Goal: Task Accomplishment & Management: Complete application form

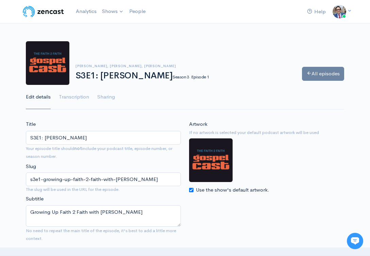
click at [333, 74] on link "All episodes" at bounding box center [323, 74] width 42 height 14
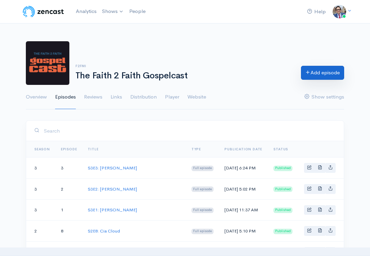
click at [322, 72] on link "Add episode" at bounding box center [322, 73] width 43 height 14
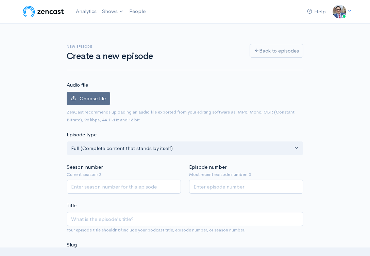
click at [99, 97] on span "Choose file" at bounding box center [93, 98] width 26 height 6
click at [0, 0] on input "Choose file" at bounding box center [0, 0] width 0 height 0
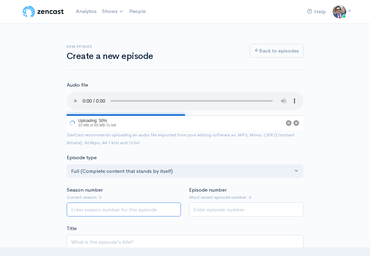
click at [140, 202] on input "Season number" at bounding box center [124, 209] width 114 height 14
type input "3"
type input "4"
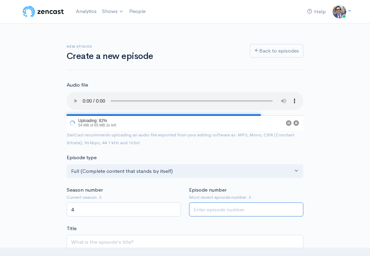
click at [209, 202] on input "Episode number" at bounding box center [246, 209] width 114 height 14
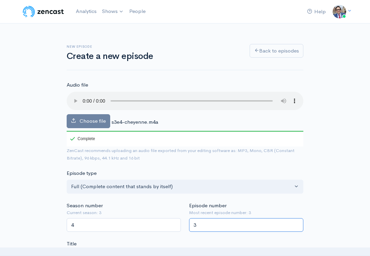
type input "3"
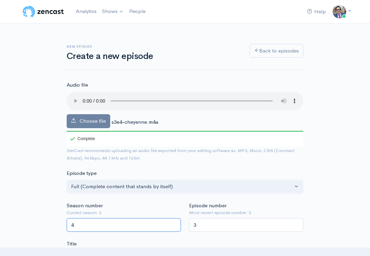
drag, startPoint x: 89, startPoint y: 215, endPoint x: 53, endPoint y: 214, distance: 36.1
type input "3"
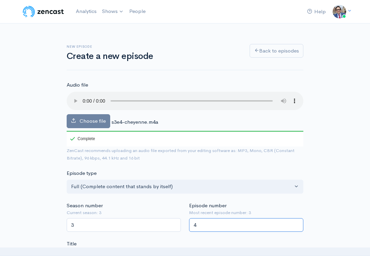
drag, startPoint x: 205, startPoint y: 213, endPoint x: 161, endPoint y: 211, distance: 43.9
click at [161, 211] on div "Season number Current season: 3 3 Episode number Most recent episode number: 3 4" at bounding box center [185, 216] width 245 height 30
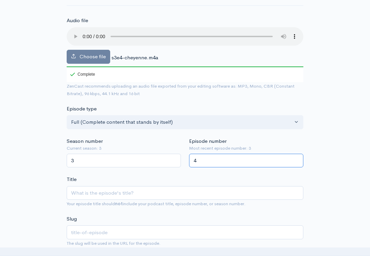
scroll to position [81, 0]
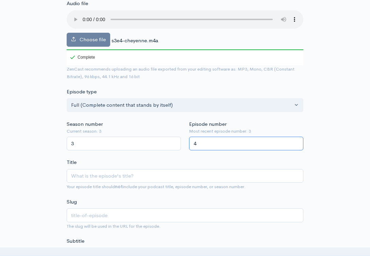
type input "4"
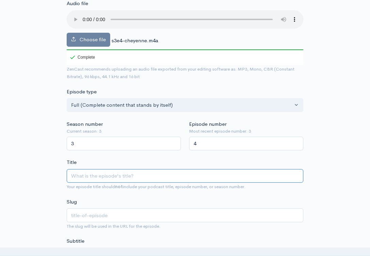
click at [118, 172] on input "Title" at bounding box center [185, 176] width 237 height 14
paste input "S3E4:"
type input "S3E4:"
type input "s3e4"
type input "S3E4: C"
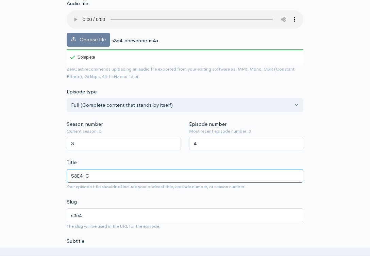
type input "s3e4-c"
type input "S3E4: Ch"
type input "s3e4-ch"
type input "S3E4: Che"
type input "s3e4-che"
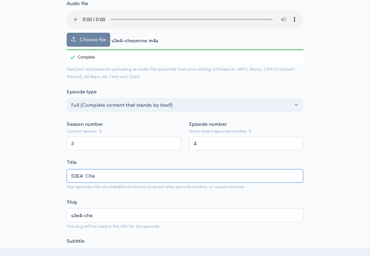
type input "S3E4: Chey"
type input "s3e4-chey"
type input "S3E4: Cheye"
type input "s3e4-cheye"
type input "S3E4: Cheyen"
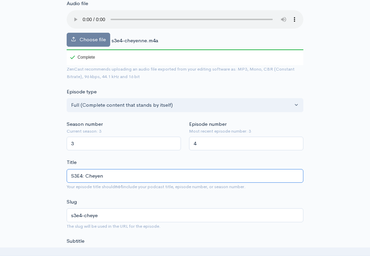
type input "s3e4-cheyen"
type input "S3E4: Cheyenn"
type input "s3e4-cheyenn"
type input "S3E4: [GEOGRAPHIC_DATA]"
type input "s3e4-cheyenne"
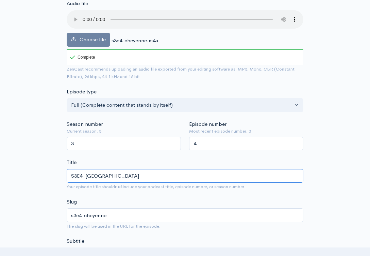
type input "S3E4: [PERSON_NAME]"
type input "s3e4-cheyenne-e"
type input "S3E4: Cheyenne Ew"
type input "s3e4-[PERSON_NAME]"
type input "S3E4: [PERSON_NAME]"
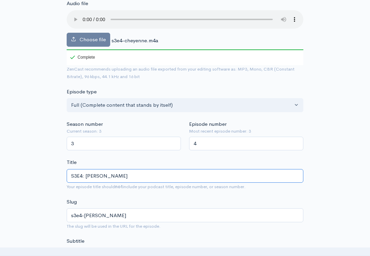
type input "s3e4-[PERSON_NAME]"
type input "S3E4: [PERSON_NAME]"
type input "s3e4-cheyenne-[PERSON_NAME]"
type input "S3E4: [PERSON_NAME]-S"
type input "s3e4-cheyenne-[PERSON_NAME]-s"
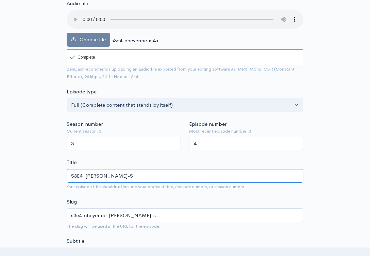
type input "S3E4: [PERSON_NAME]-St"
type input "s3e4-cheyenne-[PERSON_NAME]-st"
type input "S3E4: [PERSON_NAME]-[GEOGRAPHIC_DATA]"
type input "s3e4-cheyenne-[PERSON_NAME]-stoke"
type input "S3E4: [PERSON_NAME]"
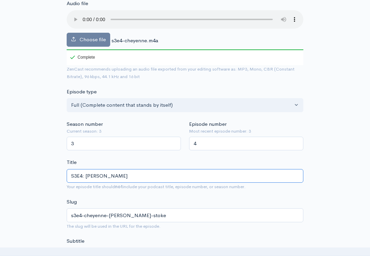
type input "s3e4-cheyenne-[PERSON_NAME]"
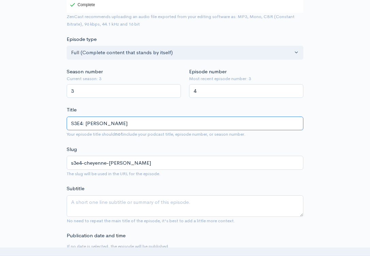
scroll to position [135, 0]
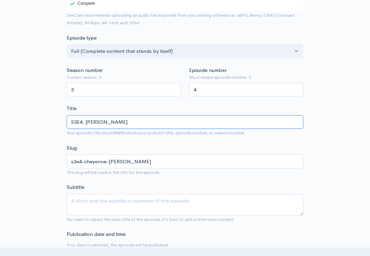
type input "S3E4: [PERSON_NAME]"
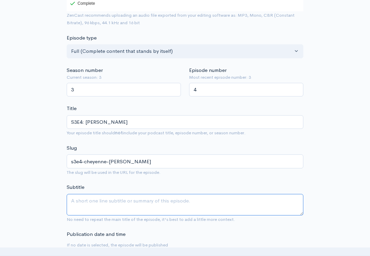
click at [95, 202] on textarea "Subtitle" at bounding box center [185, 204] width 237 height 21
paste textarea "How to Connect with Gen Z with [PERSON_NAME]"
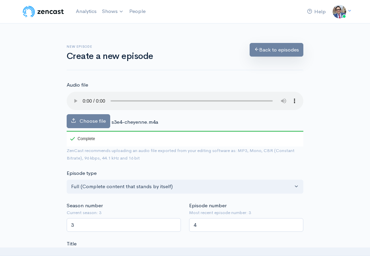
scroll to position [0, 0]
type textarea "How to Connect with Gen Z with [PERSON_NAME]"
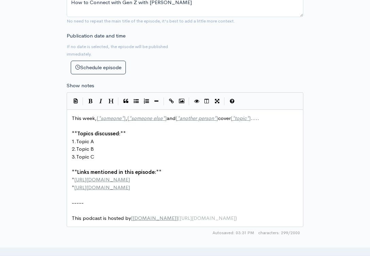
scroll to position [343, 0]
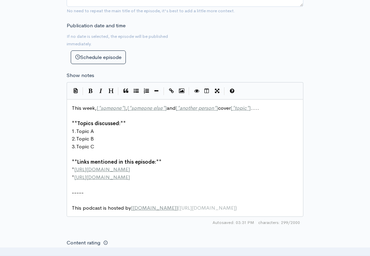
drag, startPoint x: 248, startPoint y: 185, endPoint x: 245, endPoint y: 187, distance: 3.9
click at [247, 196] on pre "​" at bounding box center [184, 200] width 229 height 8
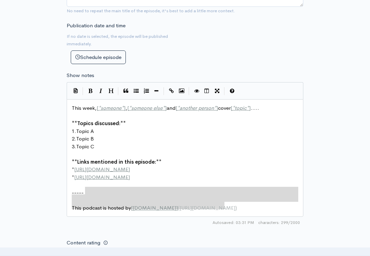
type textarea "This week, [*someone*], [*someone else*] and [*another person*] cover [*topic*]…"
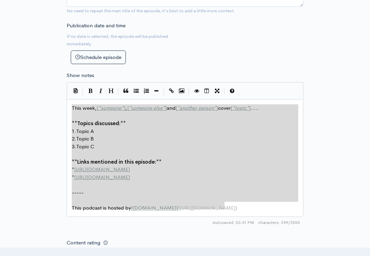
drag, startPoint x: 234, startPoint y: 195, endPoint x: 40, endPoint y: 61, distance: 235.4
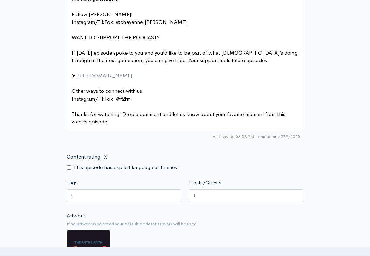
scroll to position [486, 0]
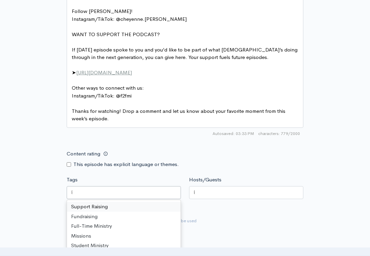
click at [97, 186] on div at bounding box center [124, 192] width 114 height 13
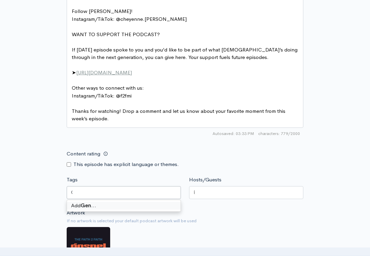
type input "Gen Z"
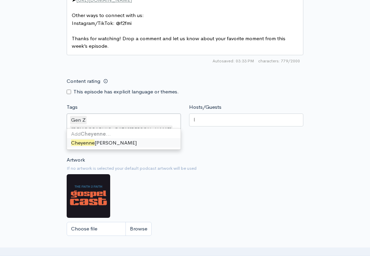
type input "Cheyenne"
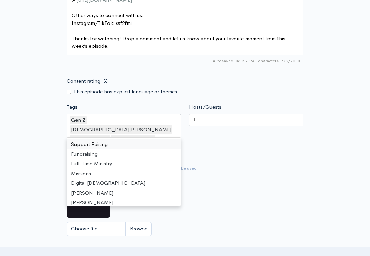
click at [220, 113] on div at bounding box center [246, 119] width 114 height 13
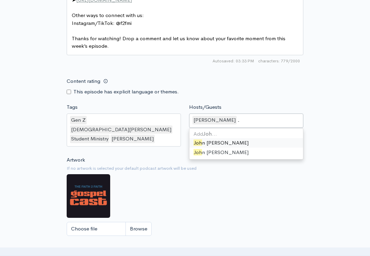
type input "[PERSON_NAME]"
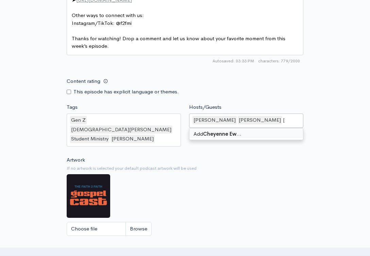
type input "[PERSON_NAME]"
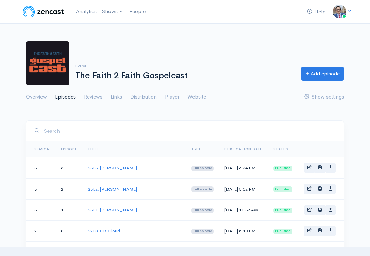
click at [101, 165] on link "S3E3: [PERSON_NAME]" at bounding box center [112, 168] width 49 height 6
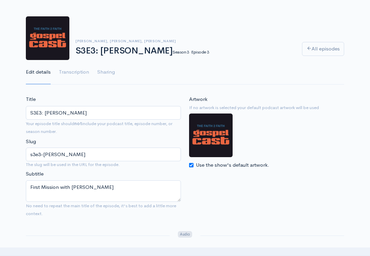
scroll to position [36, 0]
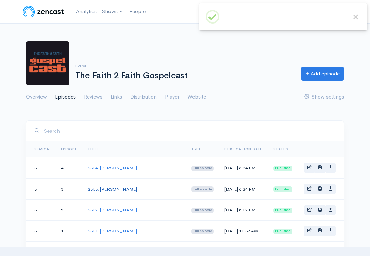
click at [117, 188] on link "S3E3: [PERSON_NAME]" at bounding box center [112, 189] width 49 height 6
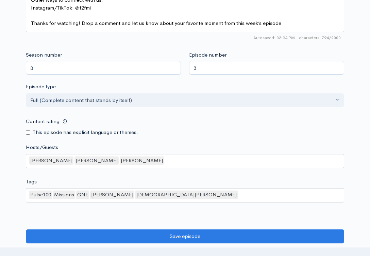
scroll to position [574, 0]
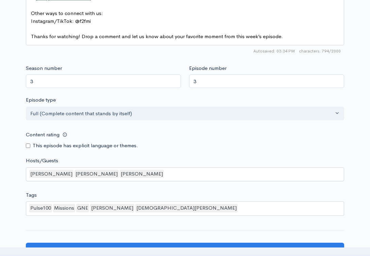
click at [88, 169] on div "[PERSON_NAME]" at bounding box center [97, 173] width 44 height 9
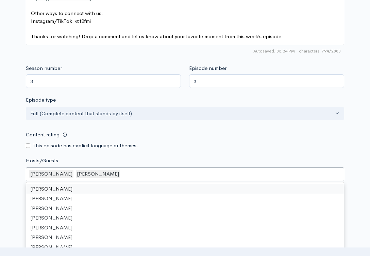
click at [137, 167] on div "Tom Miyashiro Allen Stokes" at bounding box center [185, 174] width 319 height 14
click at [302, 142] on div "This episode has explicit language or themes." at bounding box center [185, 146] width 319 height 8
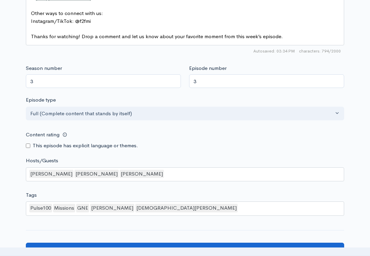
click at [226, 242] on input "Save episode" at bounding box center [185, 249] width 319 height 14
